Goal: Task Accomplishment & Management: Complete application form

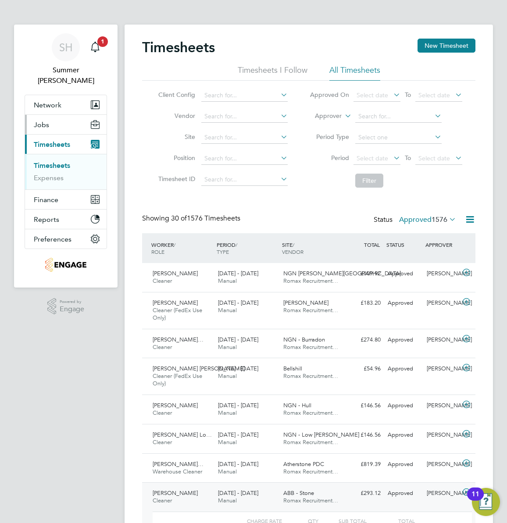
click at [54, 115] on button "Jobs" at bounding box center [66, 124] width 82 height 19
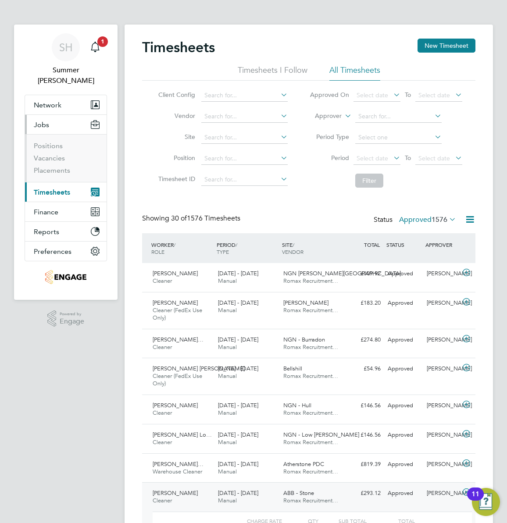
click at [55, 143] on li "Positions" at bounding box center [67, 148] width 66 height 12
drag, startPoint x: 55, startPoint y: 143, endPoint x: 55, endPoint y: 149, distance: 6.6
click at [55, 154] on link "Vacancies" at bounding box center [49, 158] width 31 height 8
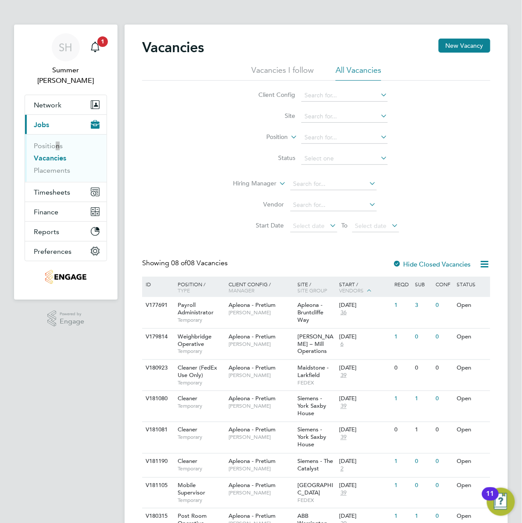
scroll to position [49, 0]
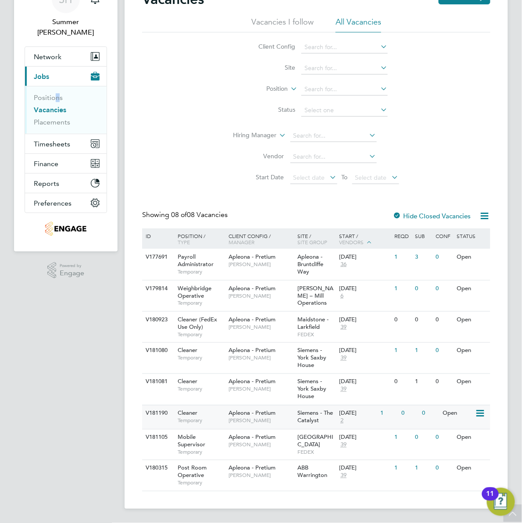
click at [315, 423] on span "Siemens - The Catalyst" at bounding box center [316, 417] width 36 height 15
drag, startPoint x: 69, startPoint y: 365, endPoint x: 99, endPoint y: 344, distance: 35.9
click at [69, 365] on app-navbar "SH Summer Hadden Notifications 1 Applications: Network Team Members Businesses …" at bounding box center [66, 249] width 104 height 547
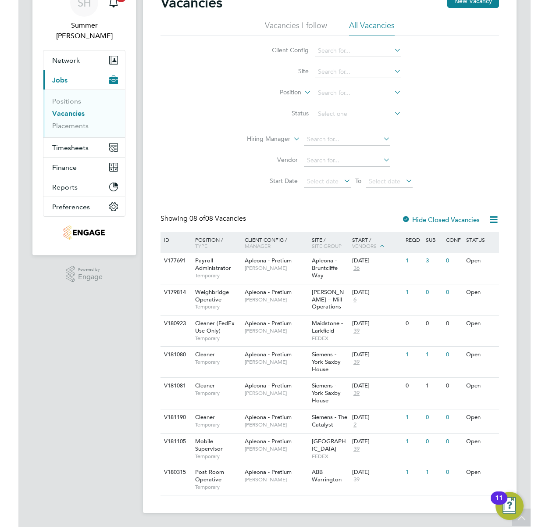
scroll to position [0, 0]
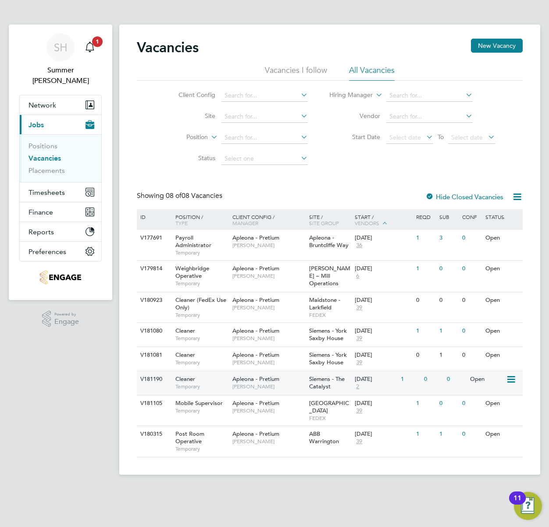
click at [301, 385] on span "[PERSON_NAME]" at bounding box center [268, 386] width 72 height 7
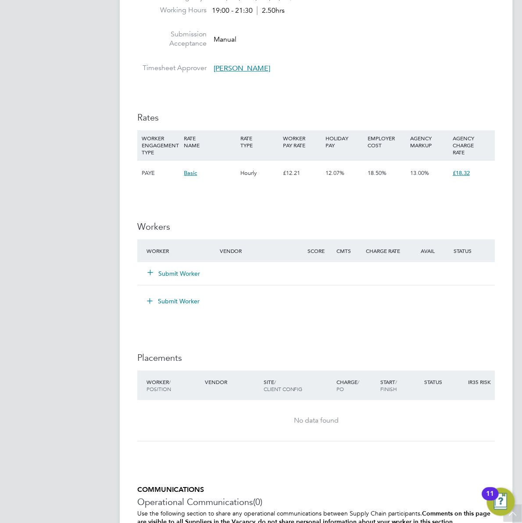
scroll to position [777, 0]
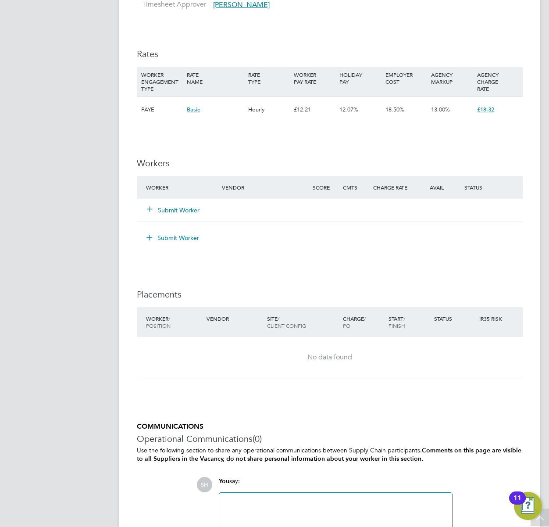
scroll to position [764, 0]
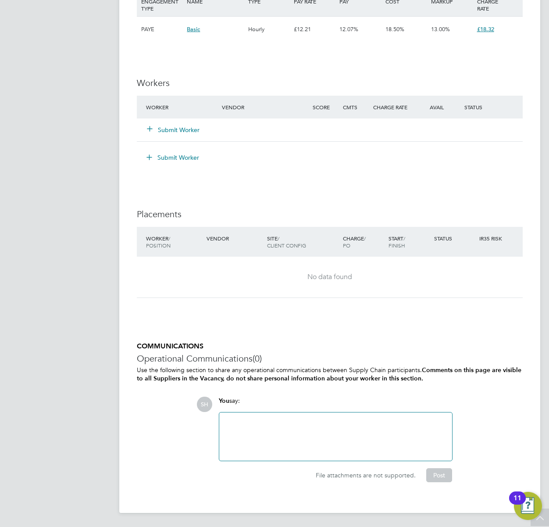
click at [175, 134] on button "Submit Worker" at bounding box center [173, 129] width 53 height 9
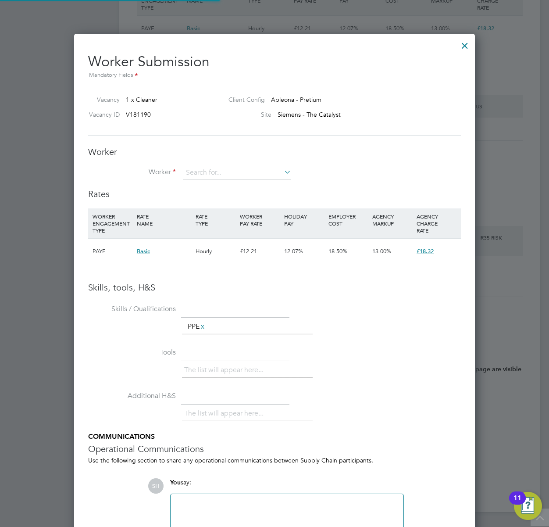
scroll to position [555, 402]
drag, startPoint x: 207, startPoint y: 167, endPoint x: 212, endPoint y: 168, distance: 5.5
click at [208, 168] on input at bounding box center [237, 172] width 108 height 13
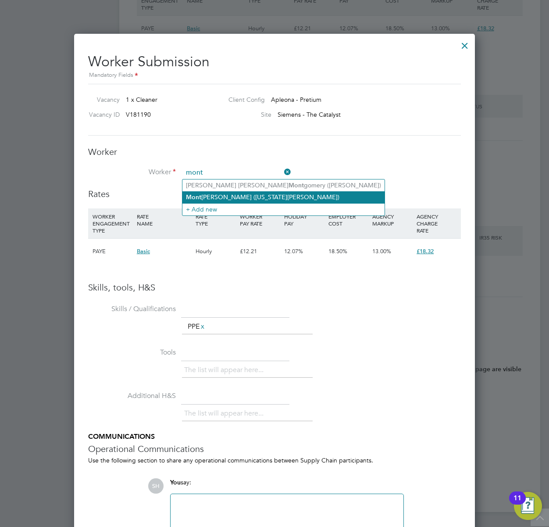
click at [229, 193] on li "Mont ana Moore (Montana Moore)" at bounding box center [283, 197] width 202 height 12
type input "Montana Moore (Montana Moore)"
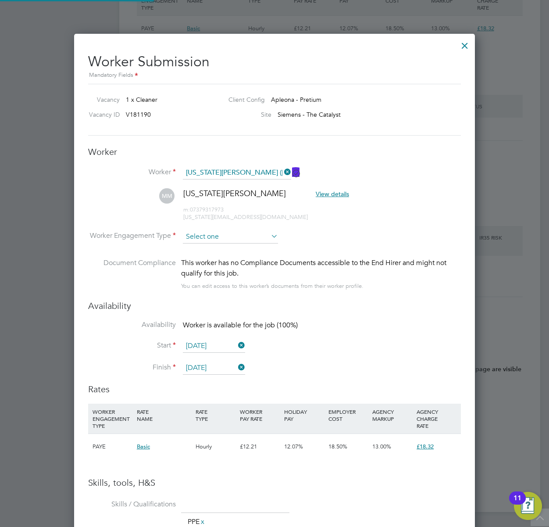
scroll to position [749, 402]
click at [226, 231] on input at bounding box center [230, 236] width 95 height 13
click at [222, 255] on li "PAYE" at bounding box center [230, 259] width 96 height 11
type input "PAYE"
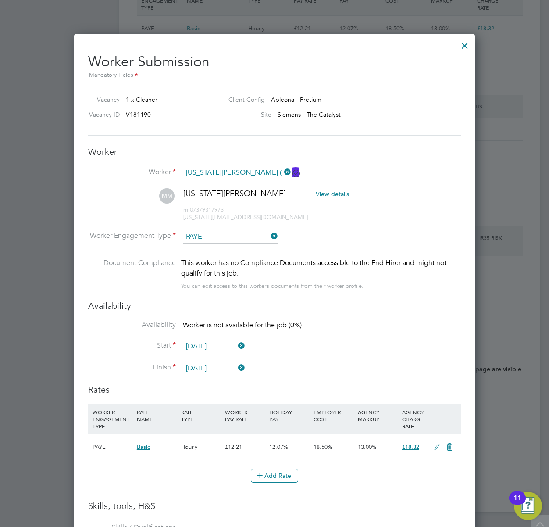
scroll to position [0, 0]
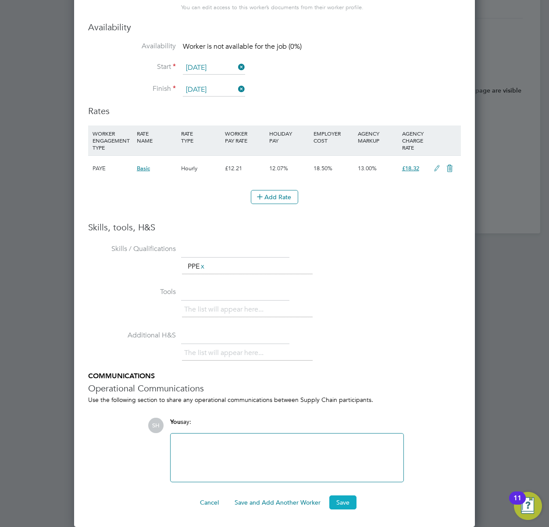
click at [341, 502] on button "Save" at bounding box center [342, 502] width 27 height 14
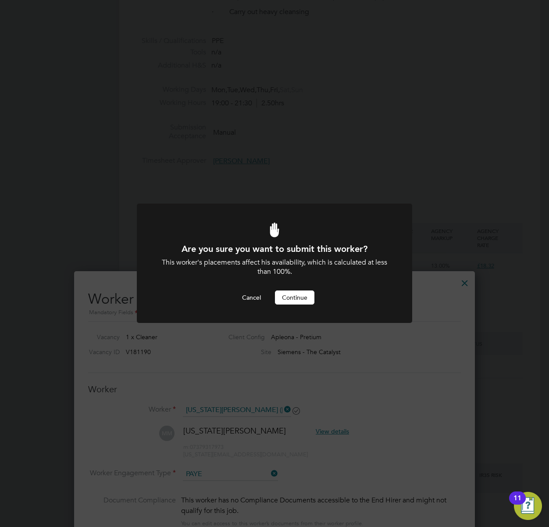
click at [296, 304] on button "Continue" at bounding box center [294, 297] width 39 height 14
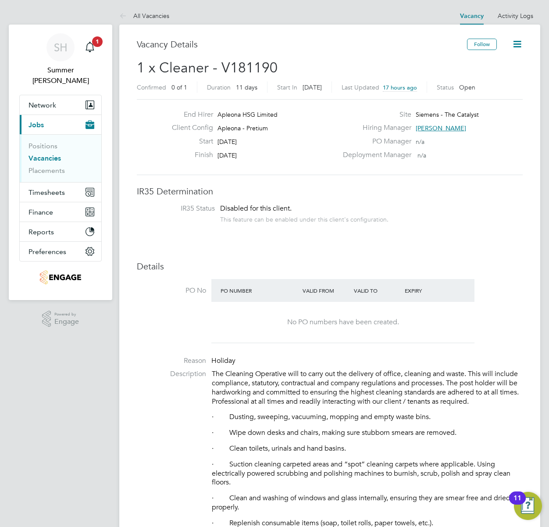
click at [44, 154] on li "Vacancies" at bounding box center [62, 160] width 66 height 12
click at [45, 154] on link "Vacancies" at bounding box center [45, 158] width 32 height 8
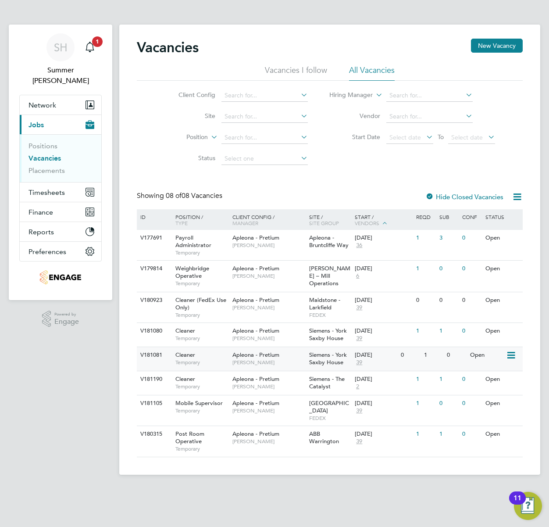
click at [315, 357] on span "Siemens - York Saxby House" at bounding box center [328, 358] width 38 height 15
click at [299, 361] on span "[PERSON_NAME]" at bounding box center [268, 362] width 72 height 7
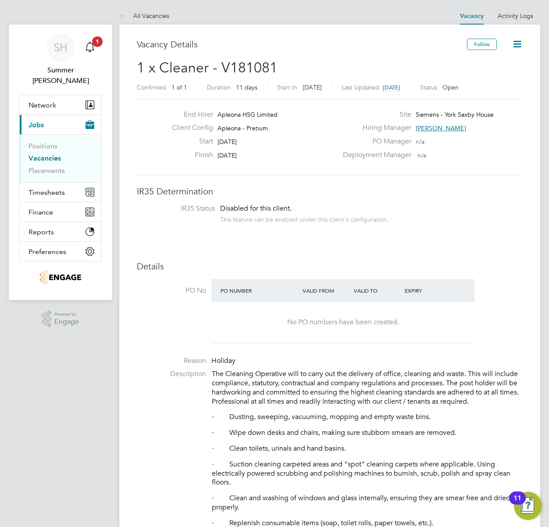
click at [46, 154] on link "Vacancies" at bounding box center [45, 158] width 32 height 8
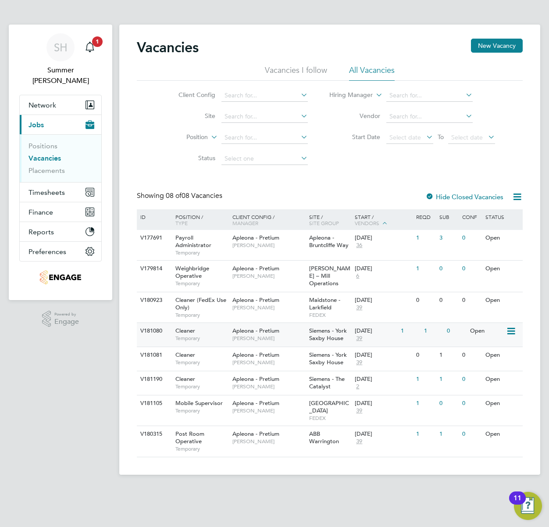
click at [309, 336] on span "Siemens - York Saxby House" at bounding box center [328, 334] width 38 height 15
click at [297, 381] on div "Apleona - Pretium Simon Ward" at bounding box center [268, 382] width 77 height 23
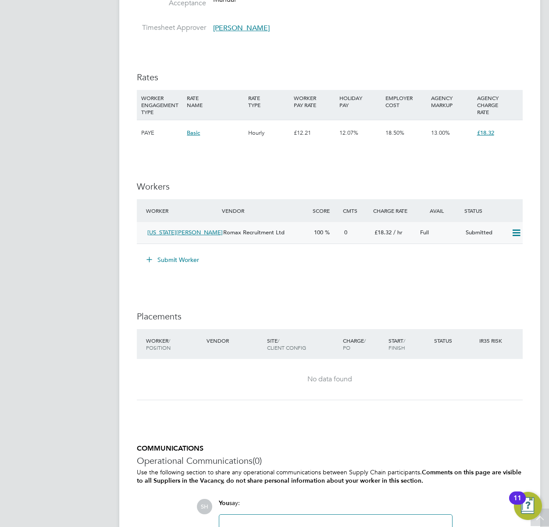
scroll to position [646, 0]
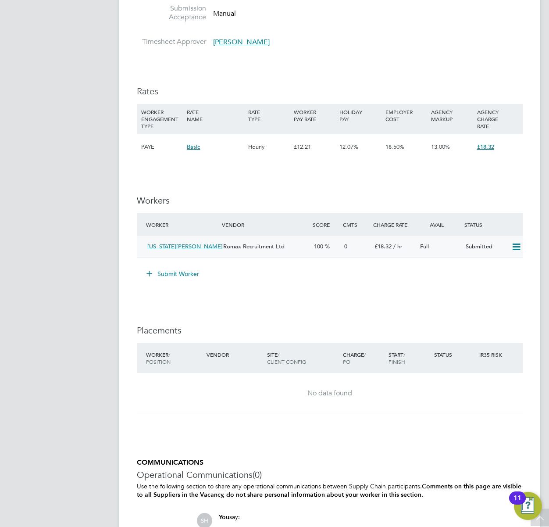
click at [513, 243] on icon at bounding box center [516, 246] width 11 height 7
click at [501, 265] on li "Remove" at bounding box center [503, 267] width 34 height 12
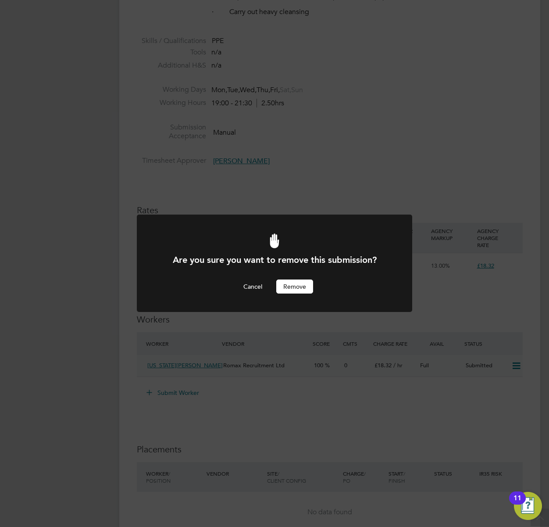
scroll to position [0, 0]
click at [257, 281] on button "Cancel" at bounding box center [252, 286] width 33 height 14
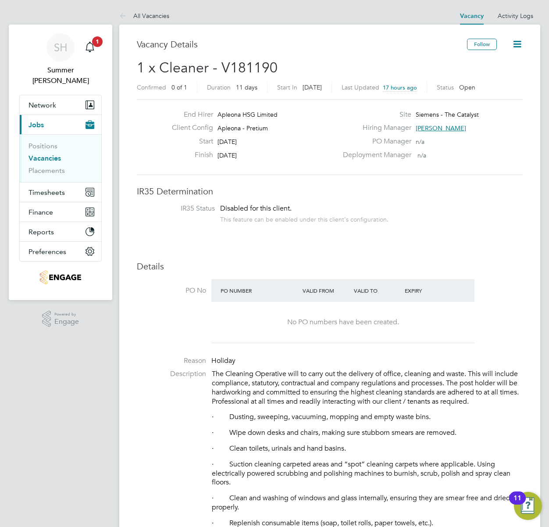
click at [54, 154] on link "Vacancies" at bounding box center [45, 158] width 32 height 8
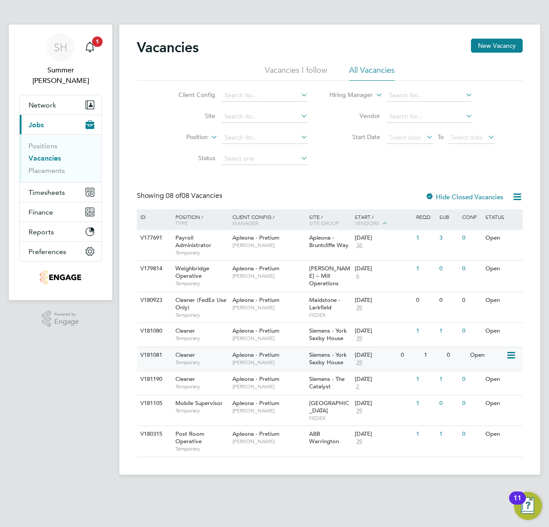
click at [297, 364] on span "[PERSON_NAME]" at bounding box center [268, 362] width 72 height 7
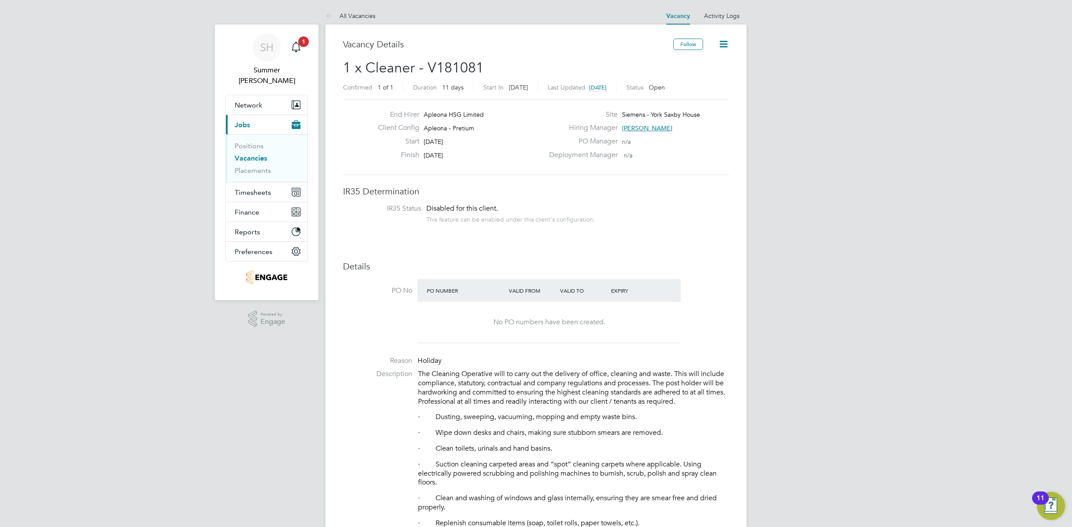
click at [255, 154] on link "Vacancies" at bounding box center [251, 158] width 32 height 8
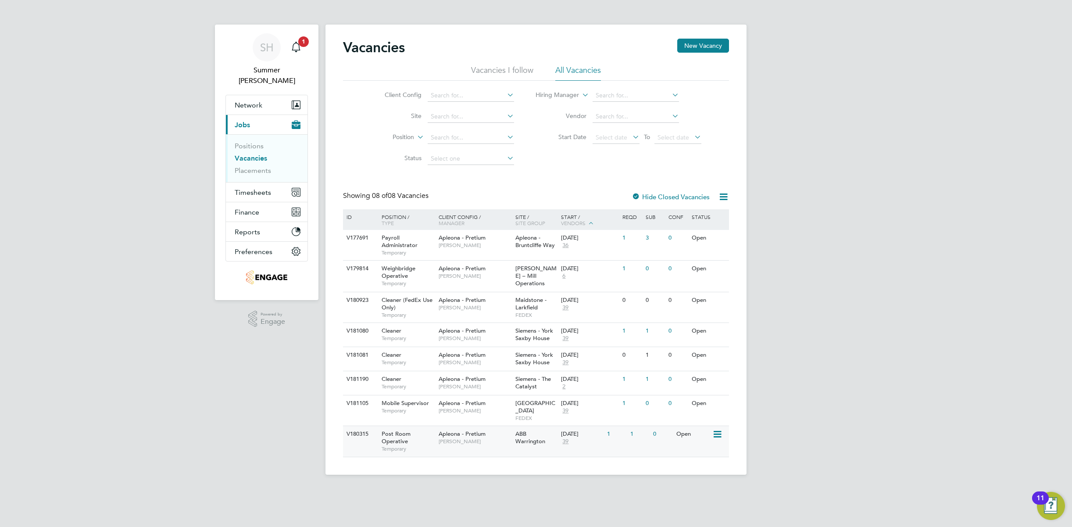
click at [504, 429] on div "Apleona - Pretium Michael Haycock" at bounding box center [474, 437] width 77 height 23
click at [549, 193] on icon at bounding box center [723, 196] width 11 height 11
click at [549, 214] on li "Download Vacancies Report" at bounding box center [682, 217] width 89 height 12
click at [497, 363] on span "[PERSON_NAME]" at bounding box center [475, 362] width 72 height 7
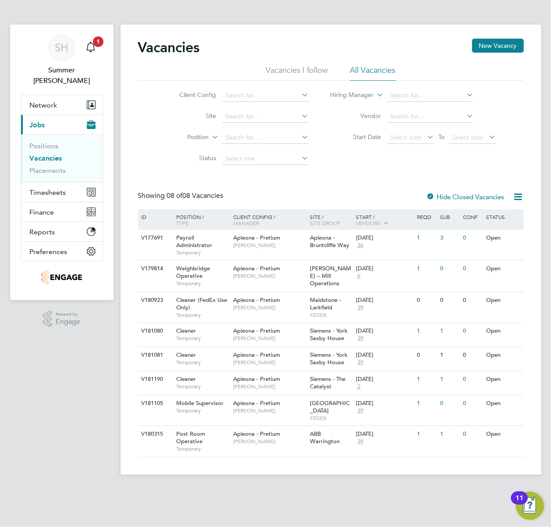
click at [353, 148] on li "Start Date Select date To Select date" at bounding box center [413, 137] width 187 height 21
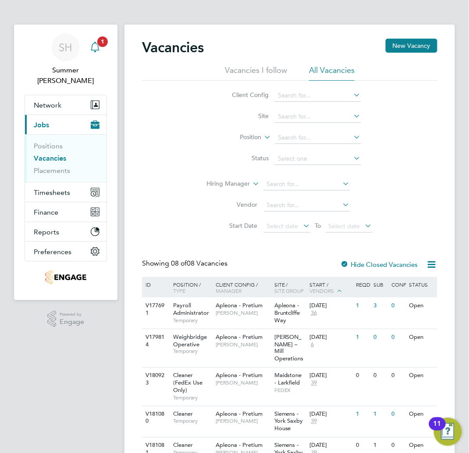
click at [102, 47] on app-alerts-badge "1" at bounding box center [102, 42] width 11 height 12
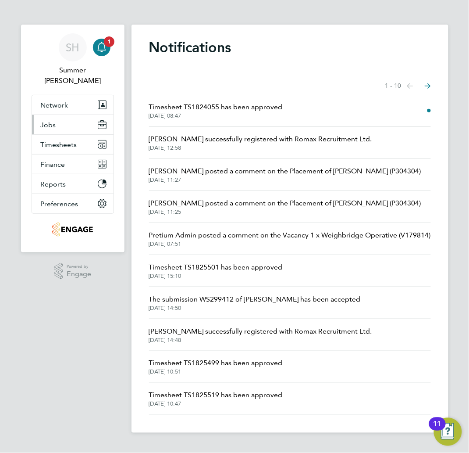
click at [41, 115] on button "Jobs" at bounding box center [73, 124] width 82 height 19
click at [54, 121] on span "Jobs" at bounding box center [48, 125] width 15 height 8
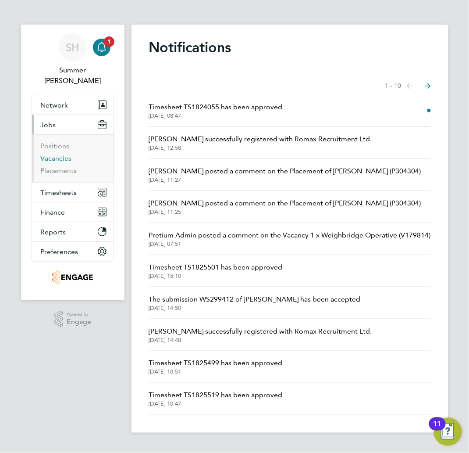
click at [58, 154] on link "Vacancies" at bounding box center [56, 158] width 31 height 8
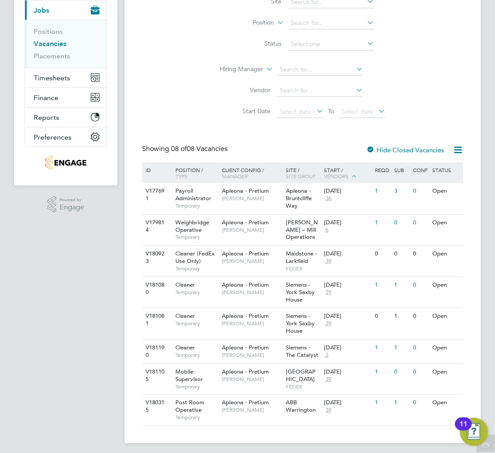
scroll to position [120, 0]
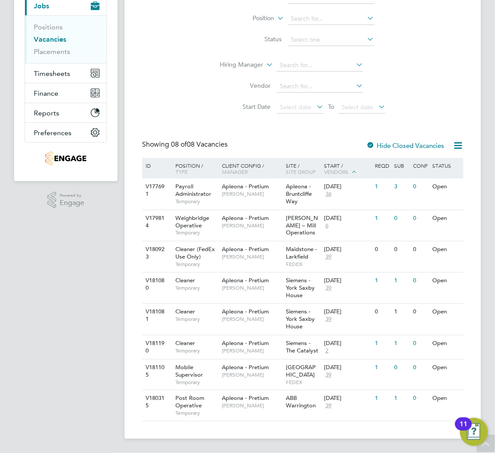
click at [57, 35] on li "Vacancies" at bounding box center [67, 41] width 66 height 12
click at [57, 35] on link "Vacancies" at bounding box center [50, 39] width 32 height 8
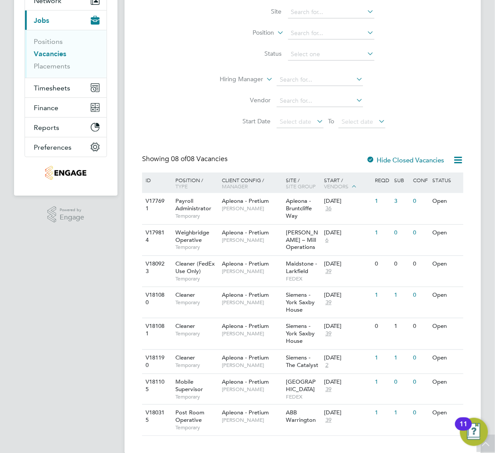
scroll to position [0, 0]
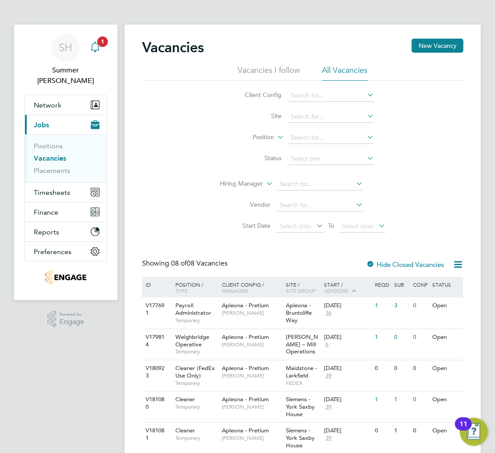
click at [102, 48] on div "Main navigation" at bounding box center [95, 48] width 18 height 18
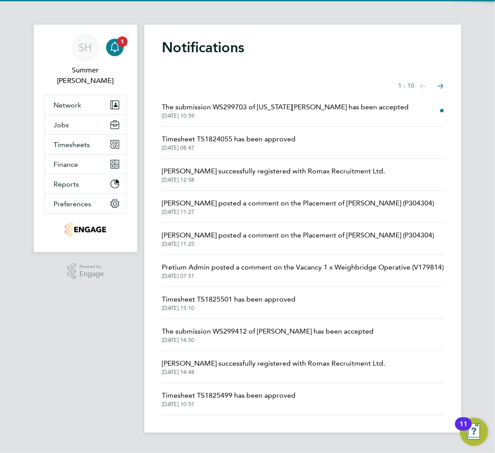
click at [313, 111] on span "The submission WS299703 of Montana Moore has been accepted" at bounding box center [285, 107] width 247 height 11
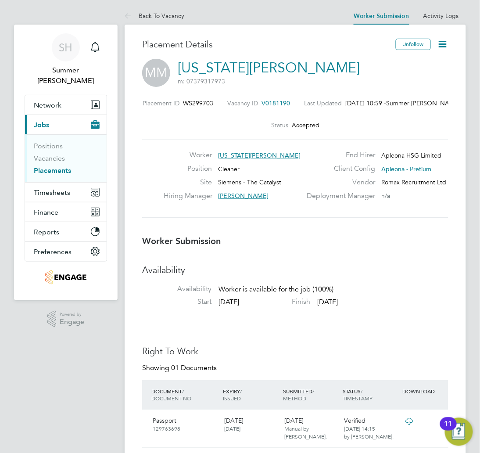
scroll to position [4, 4]
click at [55, 154] on link "Vacancies" at bounding box center [49, 158] width 31 height 8
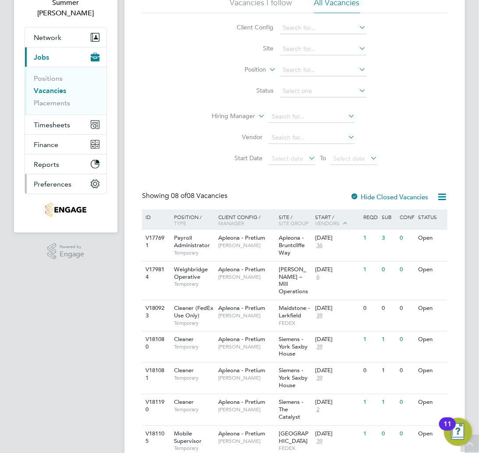
scroll to position [11, 0]
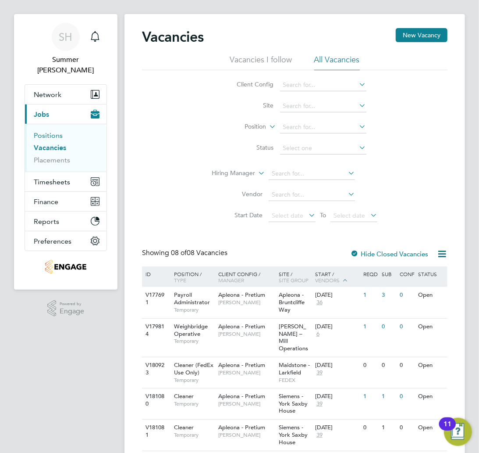
click at [59, 131] on link "Positions" at bounding box center [48, 135] width 29 height 8
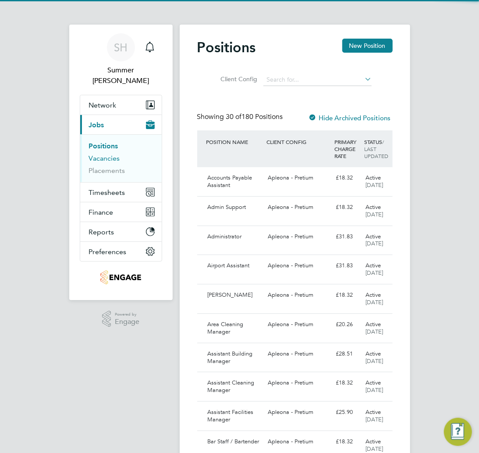
click at [92, 154] on link "Vacancies" at bounding box center [104, 158] width 31 height 8
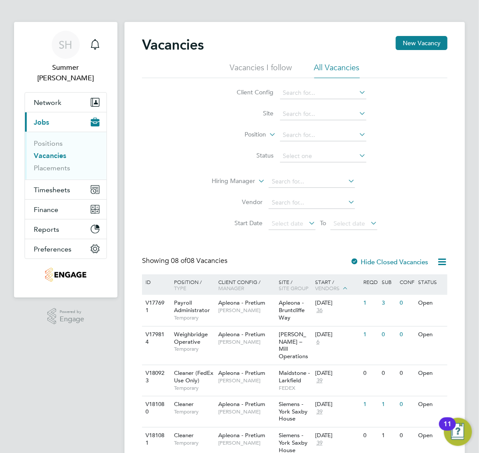
scroll to position [127, 0]
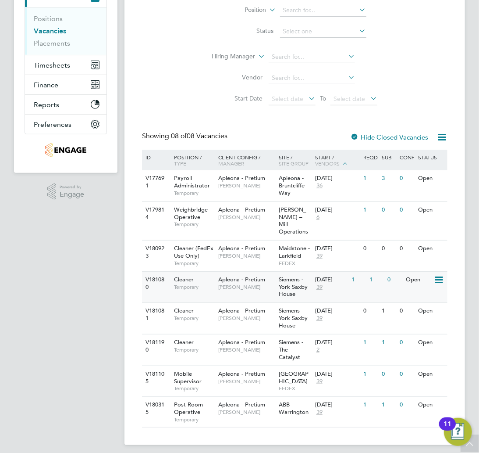
click at [255, 275] on span "Apleona - Pretium" at bounding box center [241, 278] width 47 height 7
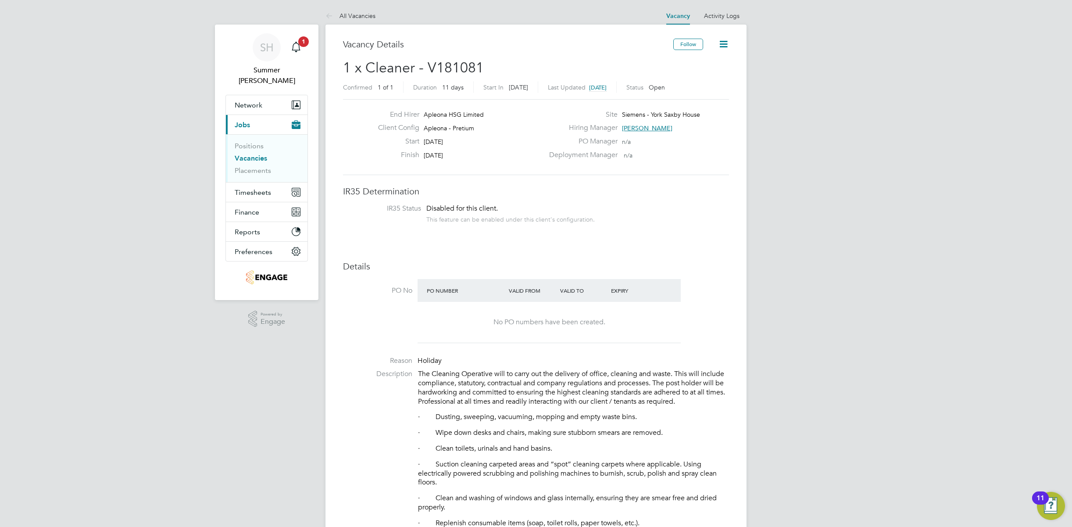
click at [252, 154] on link "Vacancies" at bounding box center [251, 158] width 32 height 8
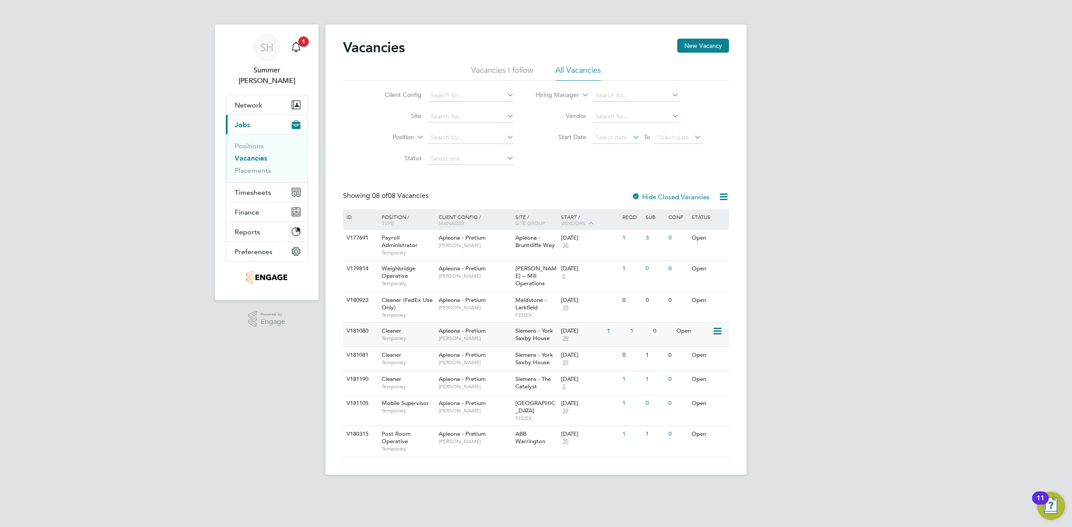
click at [444, 337] on span "[PERSON_NAME]" at bounding box center [475, 338] width 72 height 7
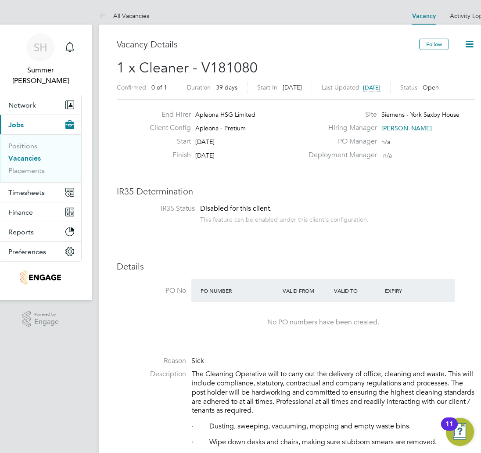
scroll to position [4, 4]
click at [31, 154] on link "Vacancies" at bounding box center [24, 158] width 32 height 8
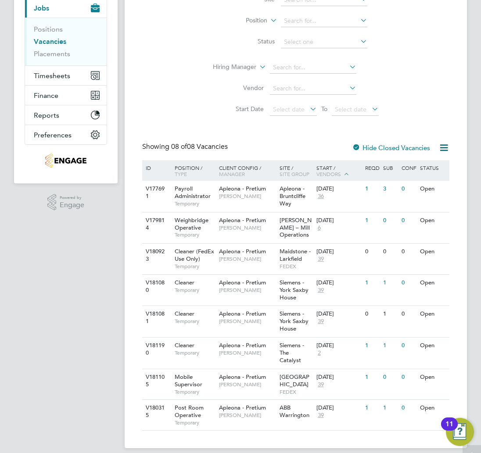
scroll to position [120, 0]
